Goal: Go to known website: Go to known website

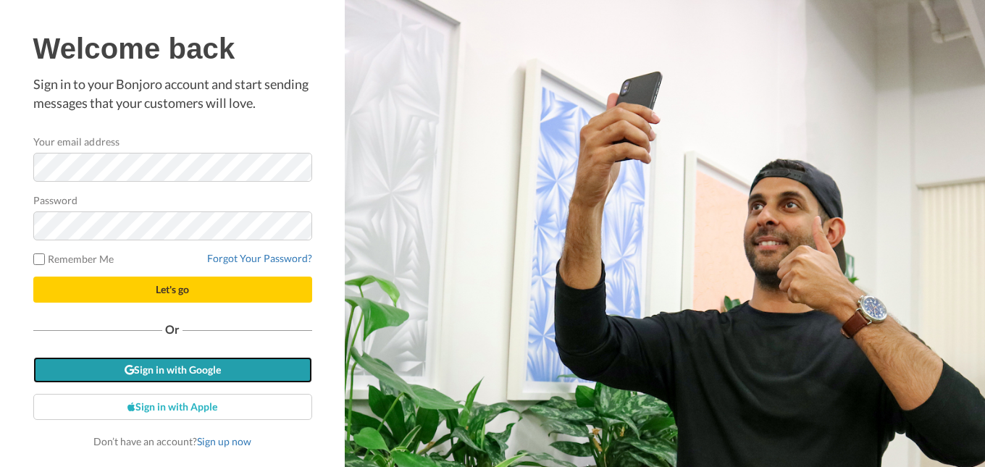
click at [159, 370] on link "Sign in with Google" at bounding box center [172, 370] width 279 height 26
